Goal: Browse casually: Explore the website without a specific task or goal

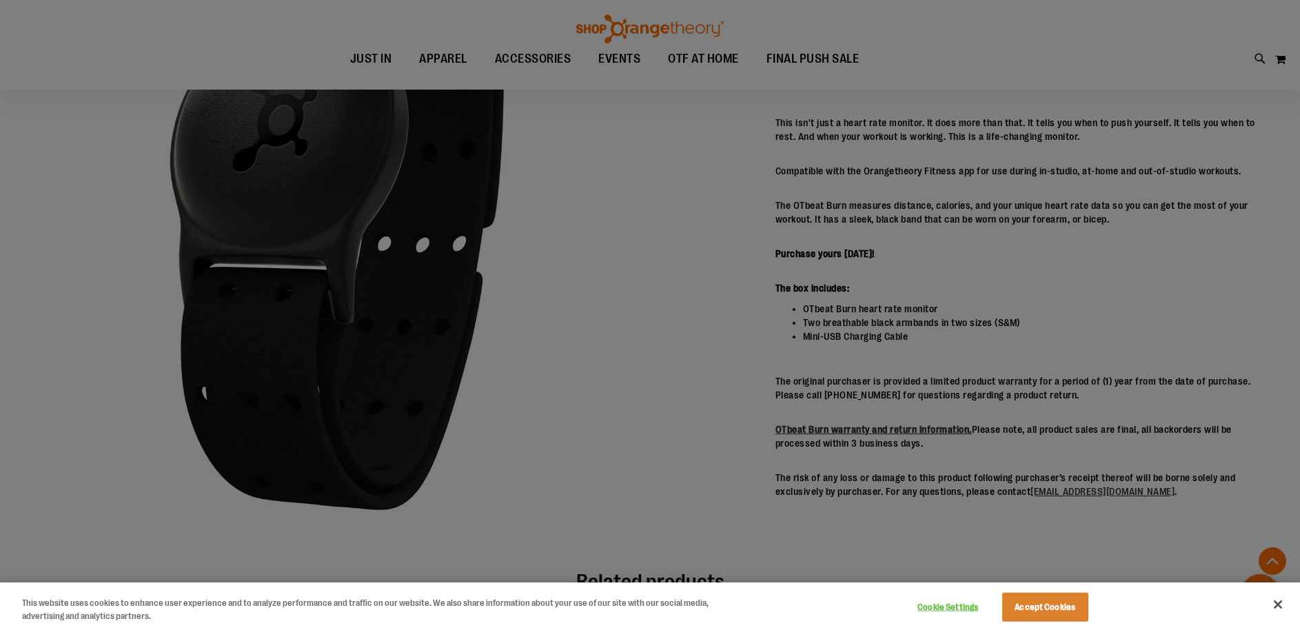
scroll to position [315, 0]
click at [650, 406] on div at bounding box center [650, 315] width 1300 height 630
click at [1277, 604] on button "Close" at bounding box center [1278, 604] width 30 height 30
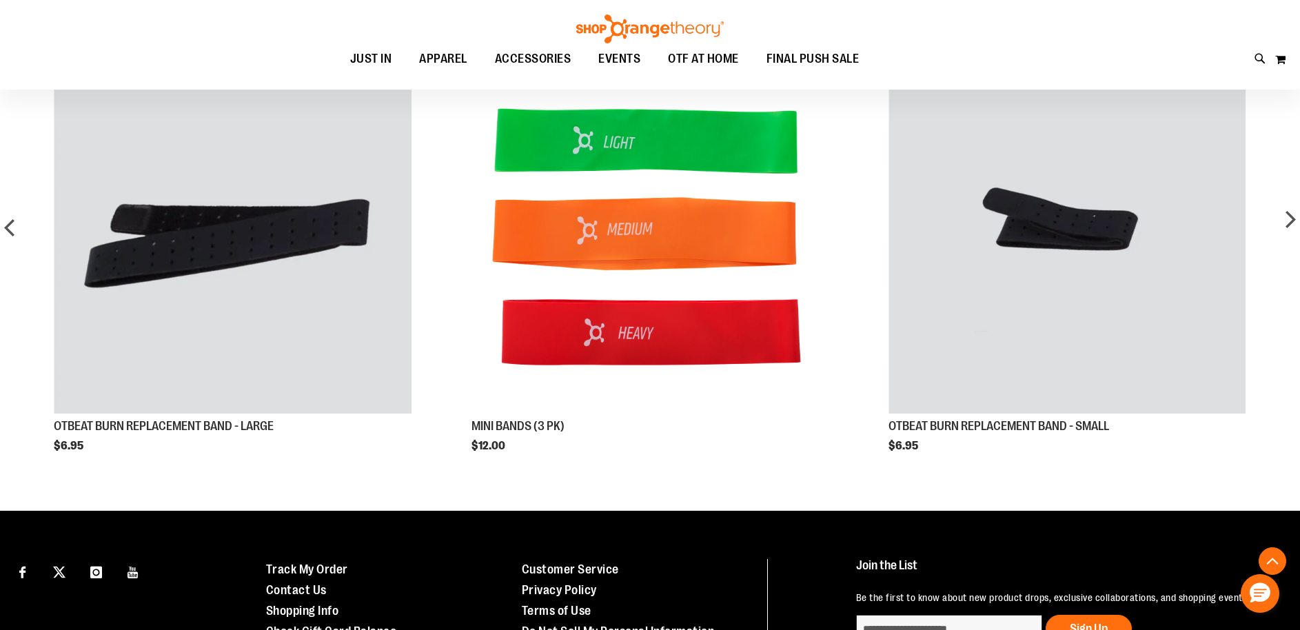
scroll to position [886, 0]
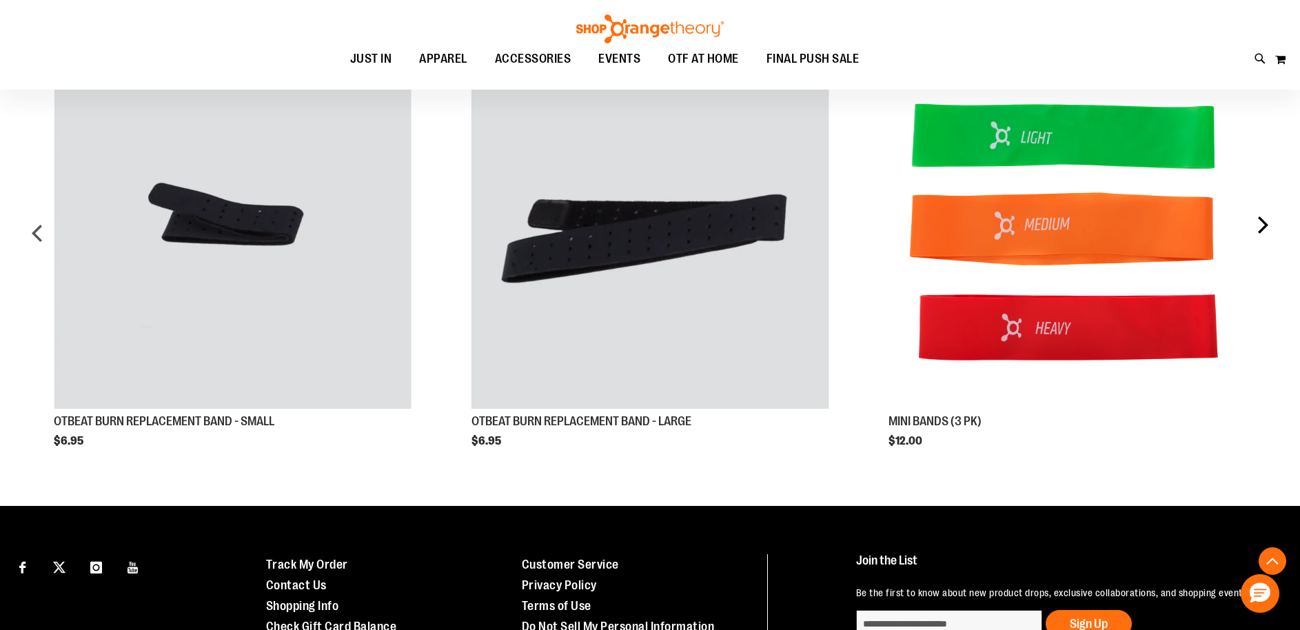
scroll to position [885, 0]
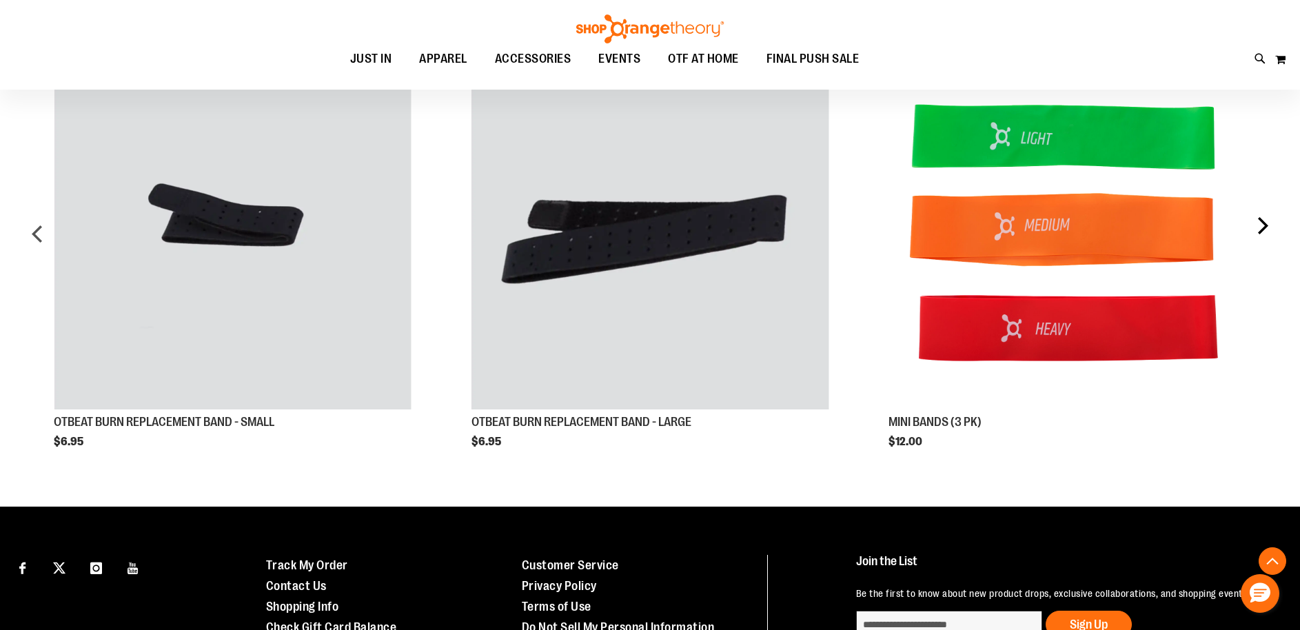
click at [1259, 225] on div "next" at bounding box center [1262, 239] width 28 height 417
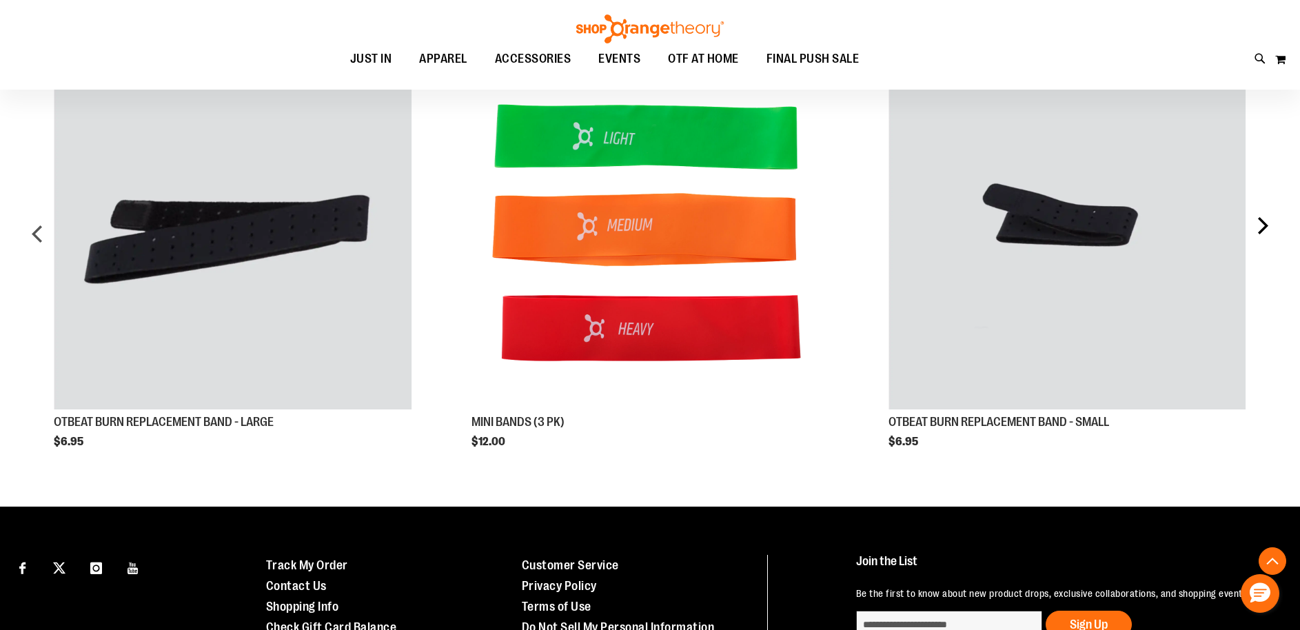
click at [1259, 225] on div "next" at bounding box center [1262, 239] width 28 height 417
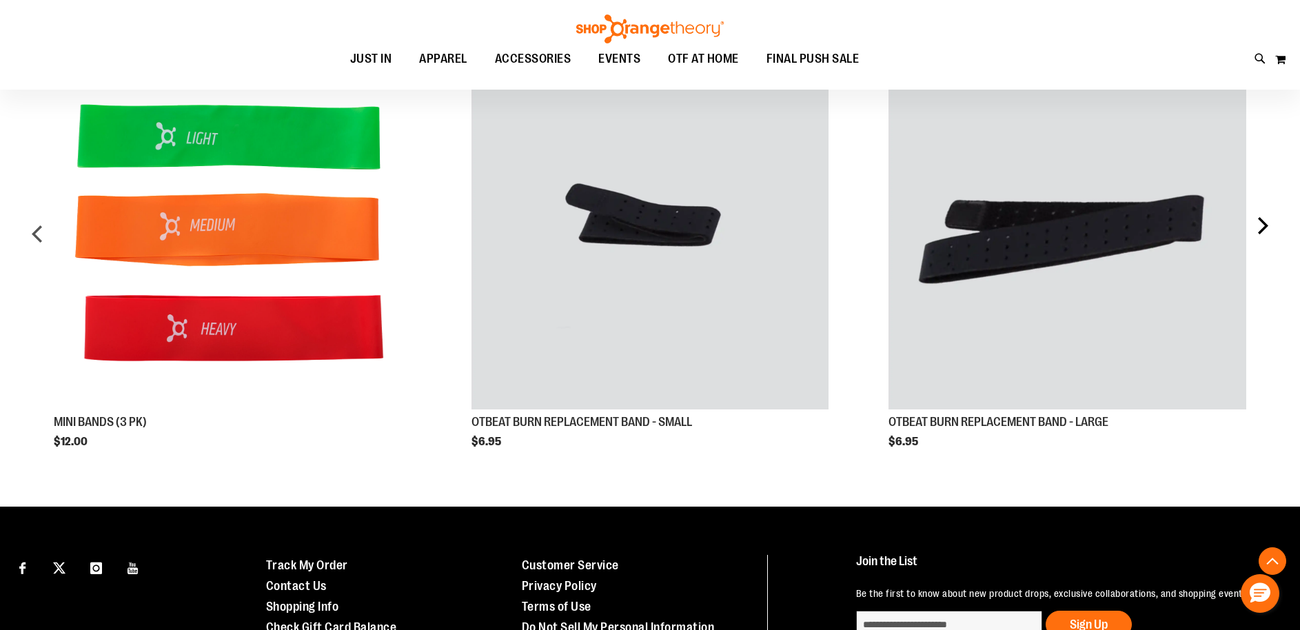
click at [1259, 225] on div "next" at bounding box center [1262, 239] width 28 height 417
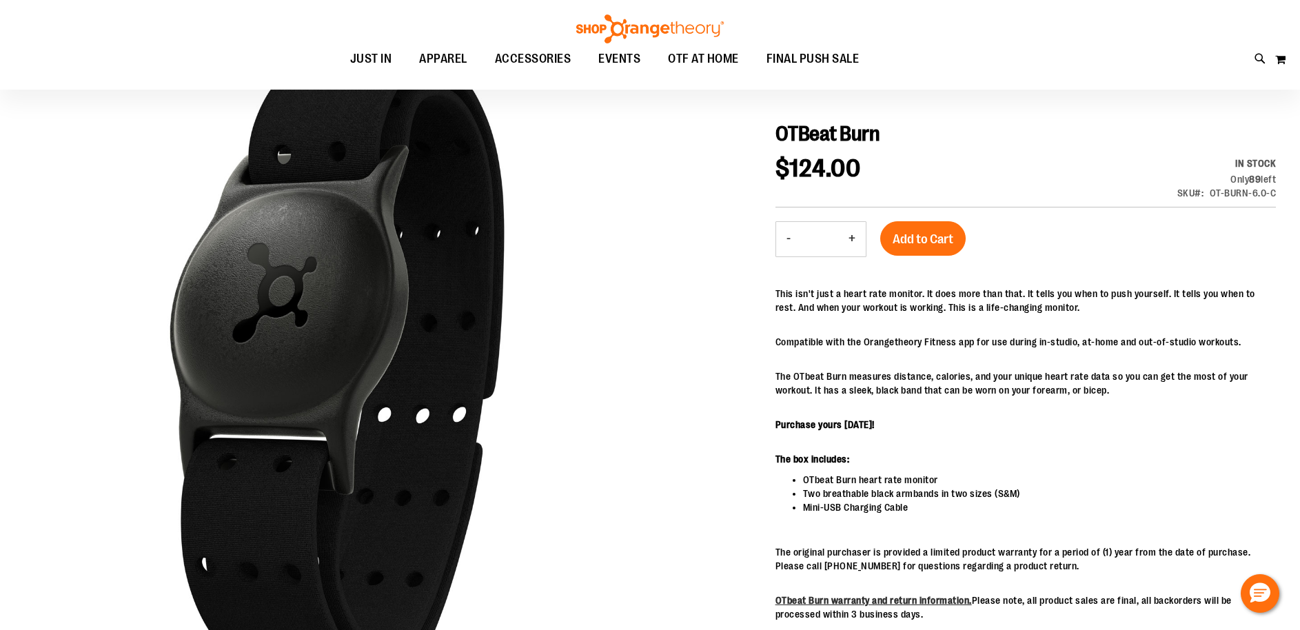
scroll to position [0, 0]
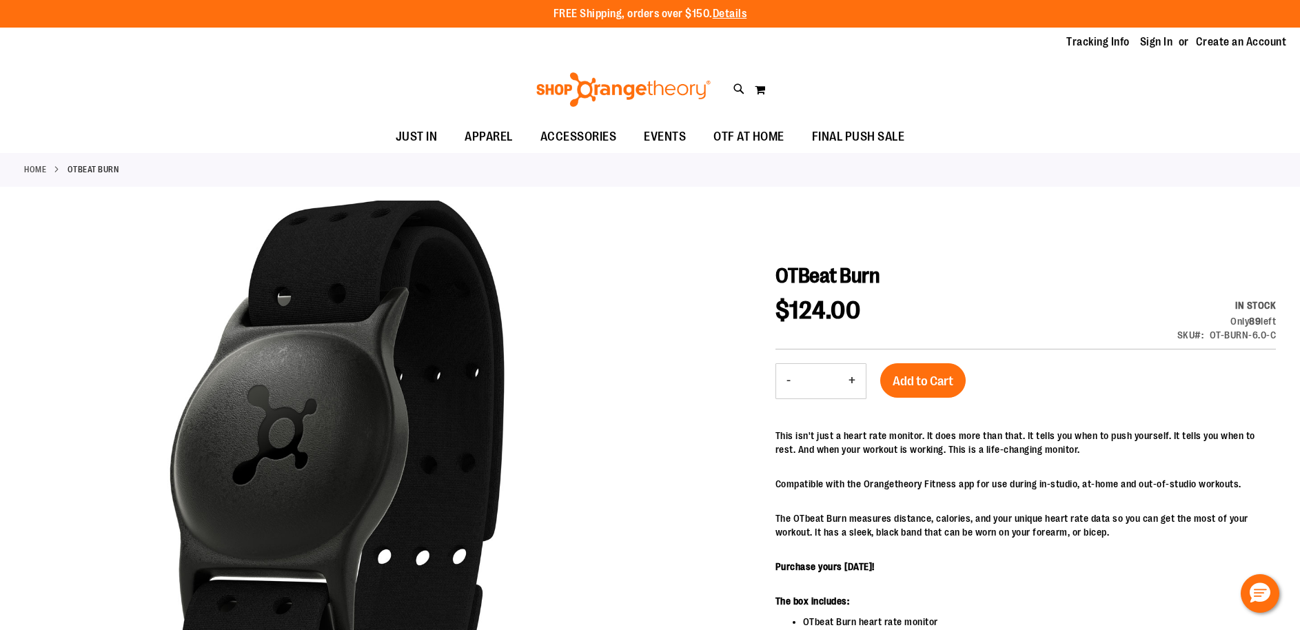
click at [42, 168] on link "Home" at bounding box center [35, 169] width 22 height 12
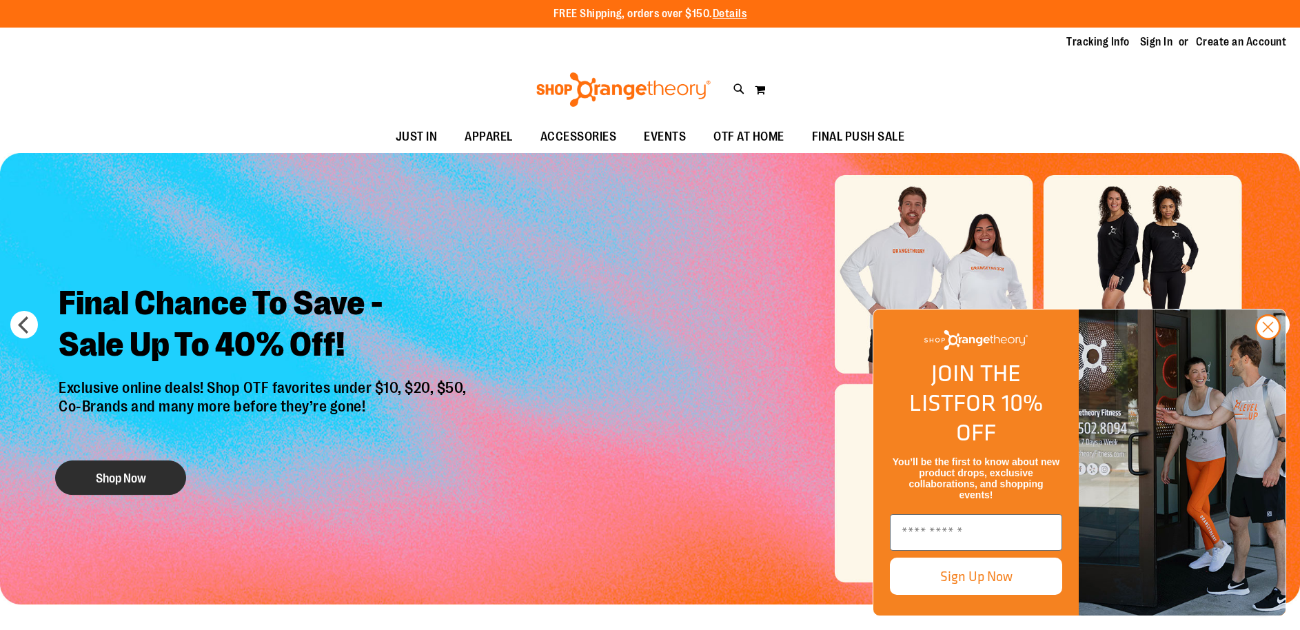
click at [128, 483] on button "Shop Now" at bounding box center [120, 477] width 131 height 34
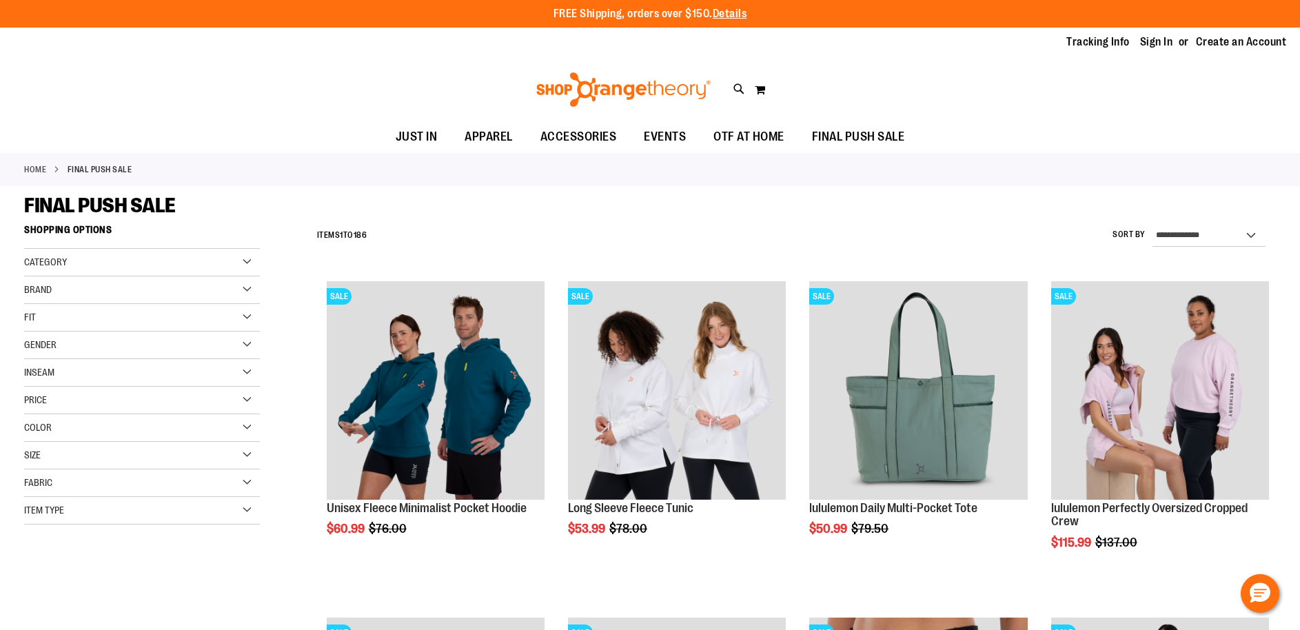
click at [40, 168] on link "Home" at bounding box center [35, 169] width 22 height 12
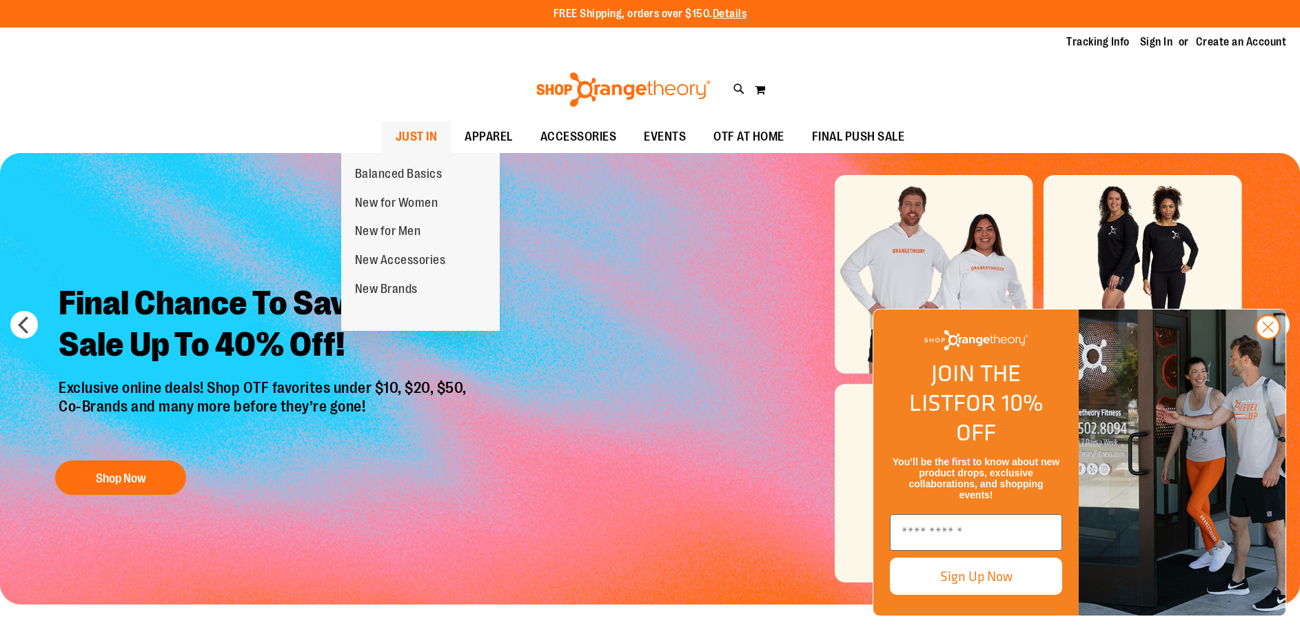
click at [396, 135] on span "JUST IN" at bounding box center [417, 136] width 42 height 31
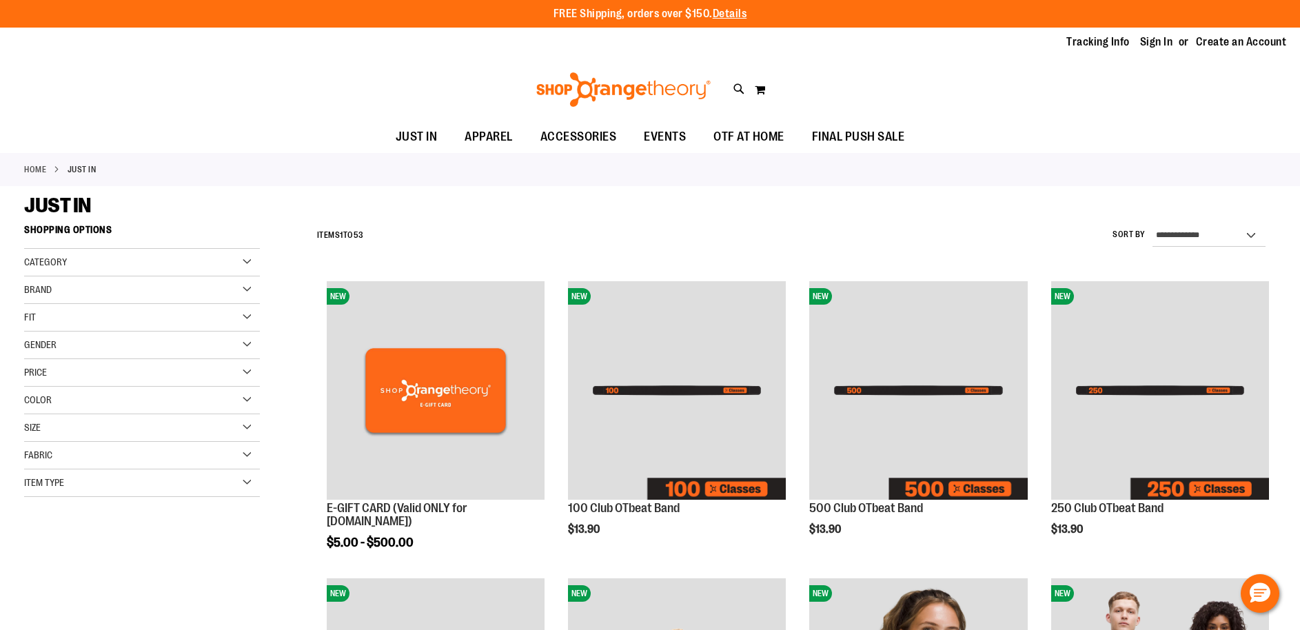
click at [120, 373] on div "Price" at bounding box center [142, 373] width 236 height 28
